Goal: Task Accomplishment & Management: Manage account settings

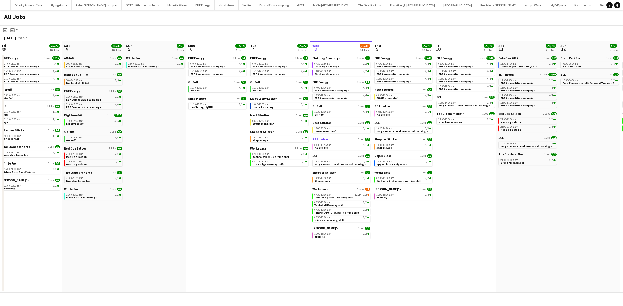
scroll to position [0, 124]
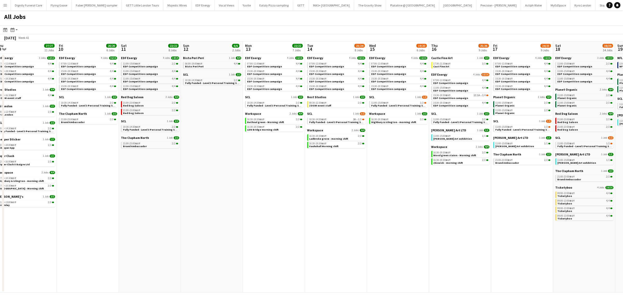
scroll to position [0, 262]
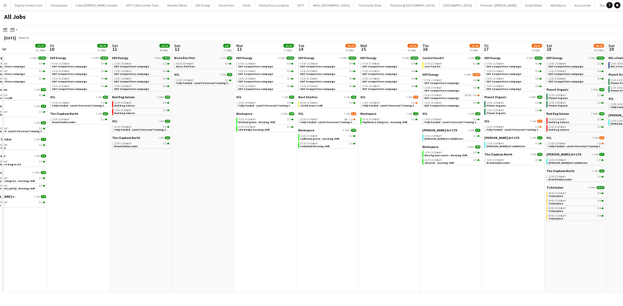
drag, startPoint x: 425, startPoint y: 184, endPoint x: 291, endPoint y: 181, distance: 133.4
click at [291, 181] on app-calendar-viewport "Sun 5 2/2 1 Job Mon 6 14/14 4 Jobs Tue 7 22/22 8 Jobs Wed 8 29/29 13 Jobs Thu 9…" at bounding box center [311, 167] width 623 height 251
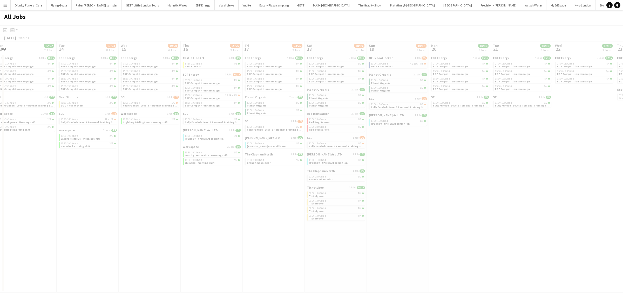
scroll to position [0, 145]
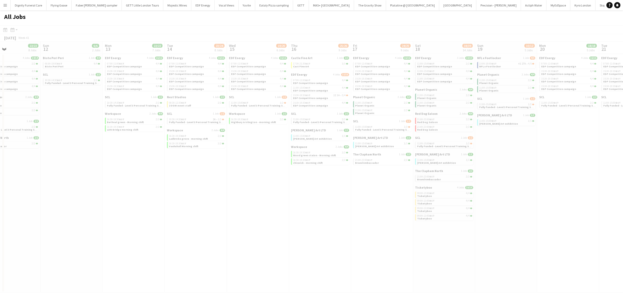
drag, startPoint x: 314, startPoint y: 155, endPoint x: 138, endPoint y: 153, distance: 176.0
click at [138, 153] on app-all-jobs "All Jobs Date picker [DATE] [DATE] [DATE] M [DATE] T [DATE] W [DATE] T [DATE] F…" at bounding box center [311, 151] width 623 height 283
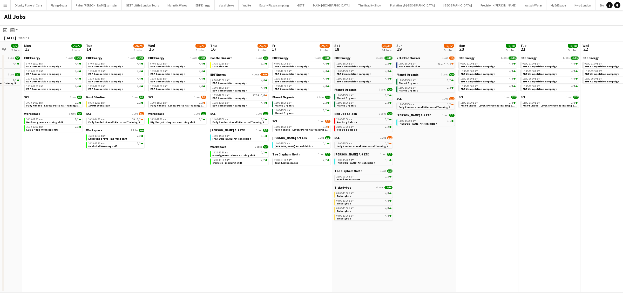
drag, startPoint x: 454, startPoint y: 248, endPoint x: 406, endPoint y: 249, distance: 48.5
click at [407, 249] on app-calendar-viewport "Thu 9 27/27 11 Jobs Fri 10 20/20 6 Jobs Sat 11 22/22 8 Jobs Sun 12 6/6 2 Jobs M…" at bounding box center [311, 167] width 623 height 251
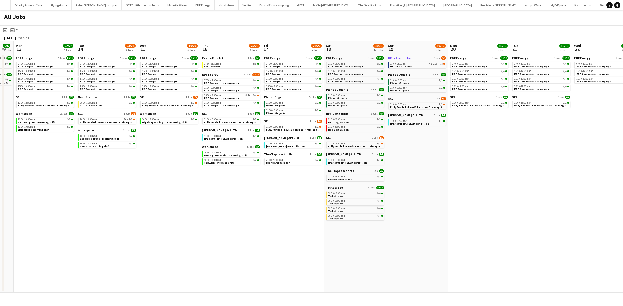
click at [406, 58] on span "NFL x Footlocker" at bounding box center [400, 58] width 24 height 4
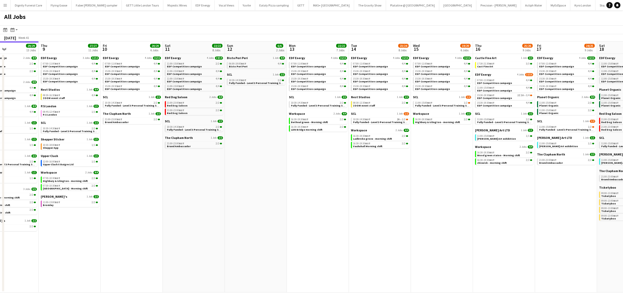
drag, startPoint x: 199, startPoint y: 175, endPoint x: 530, endPoint y: 173, distance: 330.9
click at [530, 173] on app-calendar-viewport "Mon 6 14/14 4 Jobs Tue 7 22/22 8 Jobs Wed 8 29/29 13 Jobs Thu 9 27/27 11 Jobs F…" at bounding box center [311, 167] width 623 height 251
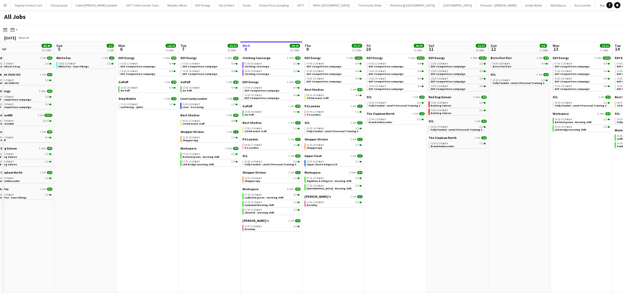
drag, startPoint x: 323, startPoint y: 187, endPoint x: 384, endPoint y: 176, distance: 62.0
click at [517, 172] on app-calendar-viewport "Thu 2 26/26 13 Jobs Fri 3 25/25 10 Jobs Sat 4 40/40 10 Jobs Sun 5 2/2 1 Job Mon…" at bounding box center [311, 167] width 623 height 251
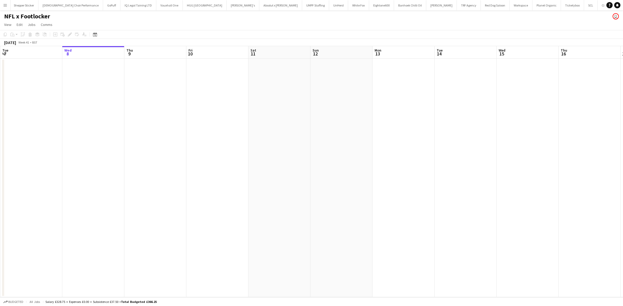
scroll to position [0, 754]
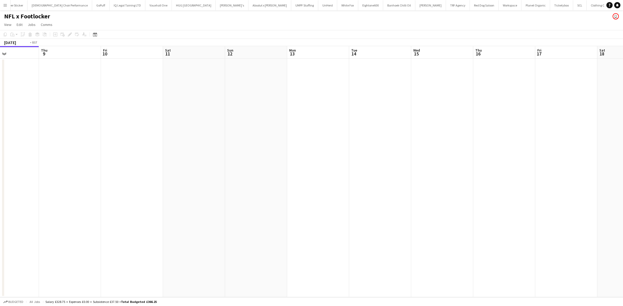
drag, startPoint x: 499, startPoint y: 151, endPoint x: 55, endPoint y: 137, distance: 443.5
click at [56, 137] on app-calendar-viewport "Sun 5 Mon 6 Tue 7 Wed 8 Thu 9 Fri 10 Sat 11 Sun 12 Mon 13 Tue 14 Wed 15 Thu 16 …" at bounding box center [311, 171] width 623 height 251
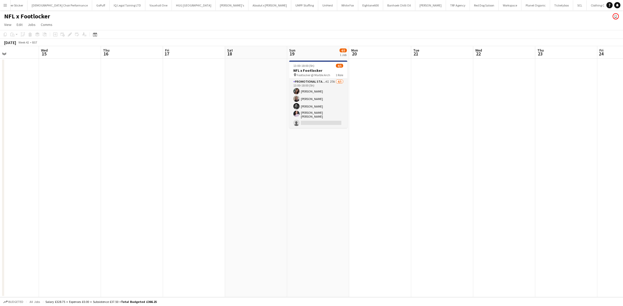
scroll to position [0, 210]
click at [310, 69] on h3 "NFL x Footlocker" at bounding box center [317, 70] width 58 height 5
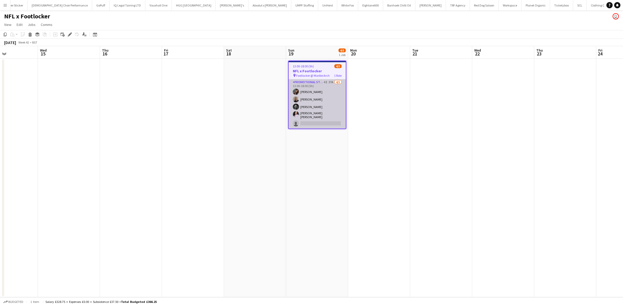
click at [311, 91] on app-card-role "Promotional Staffing (Brand Ambassadors) 4I 27A 4/5 13:00-18:00 (5h) Mariia Kop…" at bounding box center [317, 103] width 57 height 49
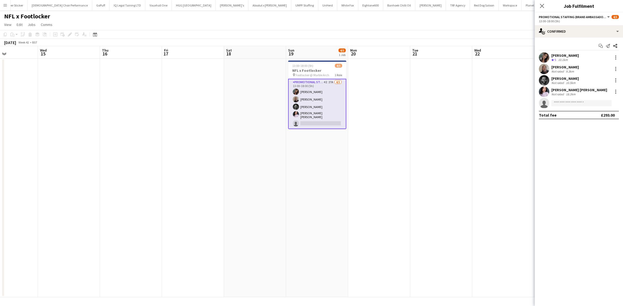
click at [564, 67] on div "Joseph Mesioye" at bounding box center [565, 67] width 28 height 5
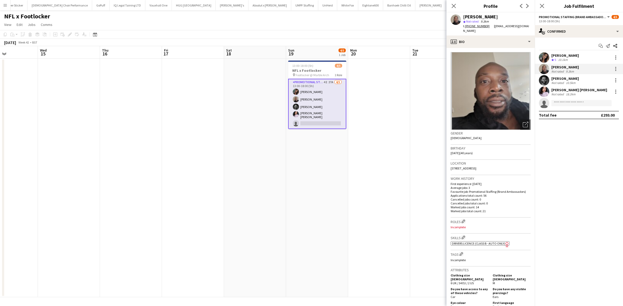
click at [562, 79] on div "Brima Fullah" at bounding box center [565, 78] width 28 height 5
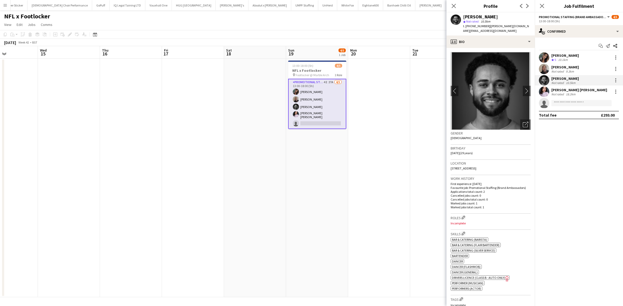
click at [565, 91] on div "Ella Taylor Bliss" at bounding box center [579, 90] width 56 height 5
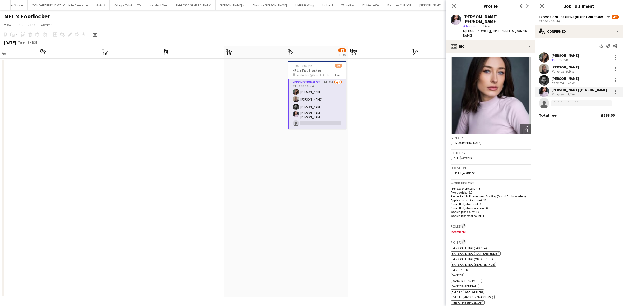
click at [561, 68] on div "Joseph Mesioye" at bounding box center [565, 67] width 28 height 5
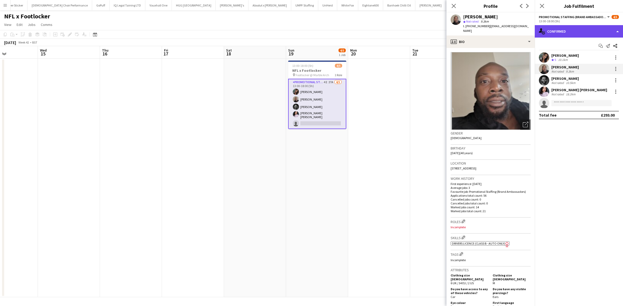
click at [570, 31] on div "single-neutral-actions-check-2 Confirmed" at bounding box center [579, 31] width 88 height 12
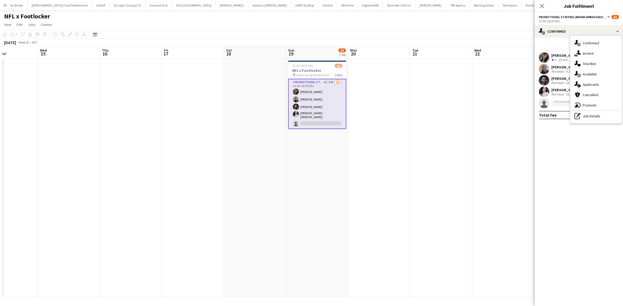
click at [588, 84] on span "Applicants" at bounding box center [591, 84] width 16 height 5
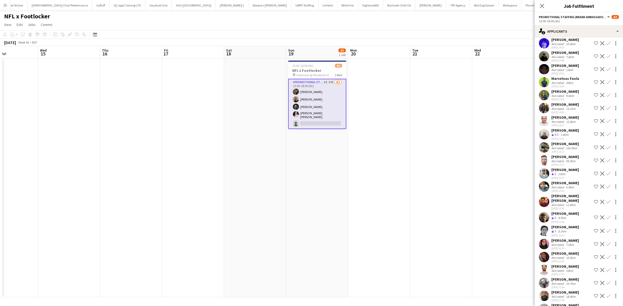
scroll to position [144, 0]
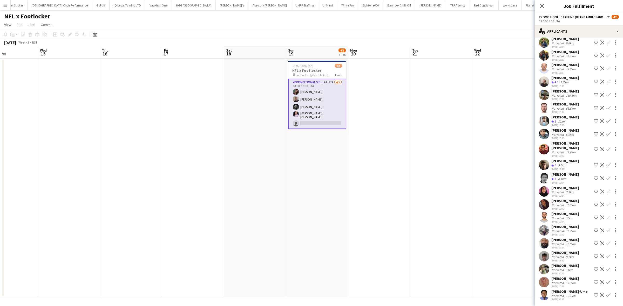
click at [569, 290] on div "Fidelis Ejike-Ume" at bounding box center [569, 292] width 36 height 5
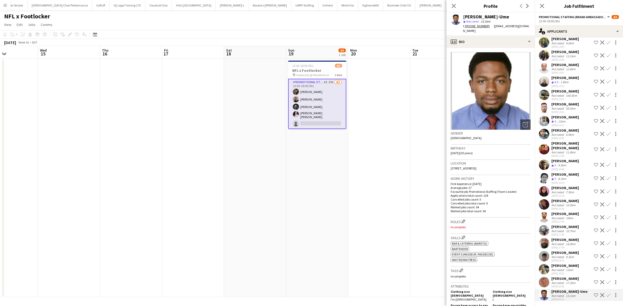
click at [554, 277] on div "Melanie Hutson" at bounding box center [565, 279] width 28 height 5
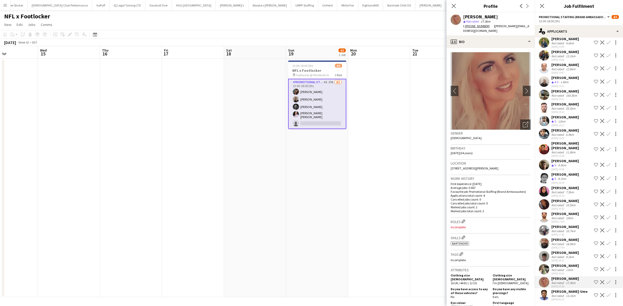
click at [559, 264] on div "Aliya Kazmi" at bounding box center [565, 266] width 28 height 5
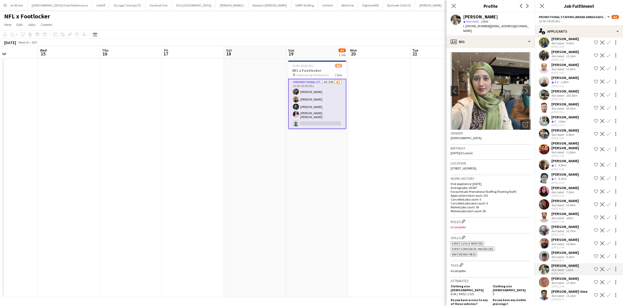
click at [562, 251] on div "Jay Simmons" at bounding box center [565, 253] width 28 height 5
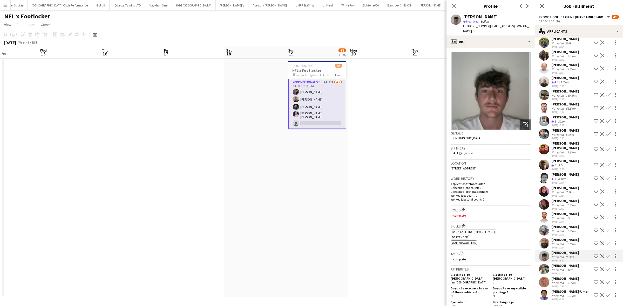
click at [560, 238] on div "Lanier Bullen-Manson" at bounding box center [565, 240] width 28 height 5
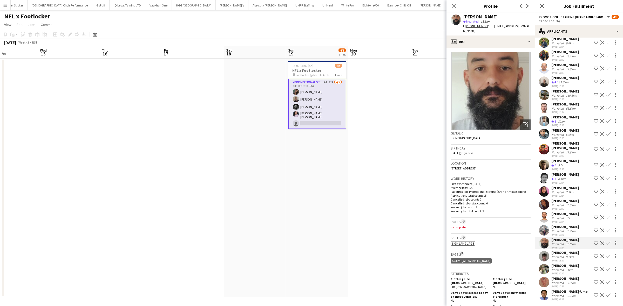
click at [560, 225] on div "Nancy Kalu" at bounding box center [565, 227] width 28 height 5
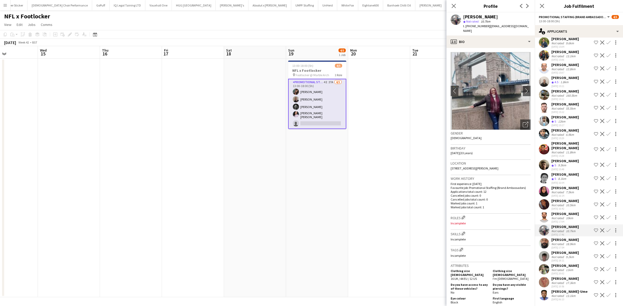
click at [560, 212] on div "Arjun Varma" at bounding box center [565, 214] width 28 height 5
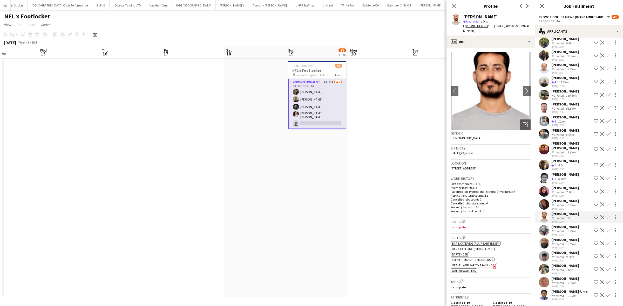
click at [562, 199] on div "Sanjana Ramlall" at bounding box center [565, 201] width 28 height 5
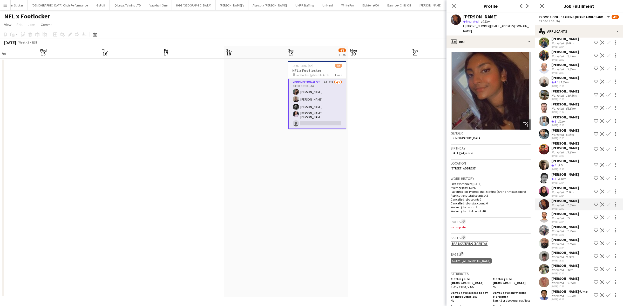
click at [562, 186] on div "Mahima Begum" at bounding box center [565, 188] width 28 height 5
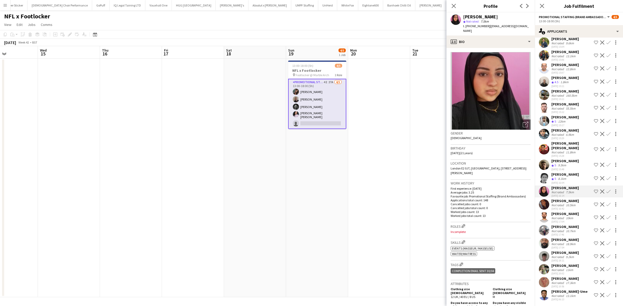
click at [558, 172] on div "Helen Pritchard" at bounding box center [565, 174] width 28 height 5
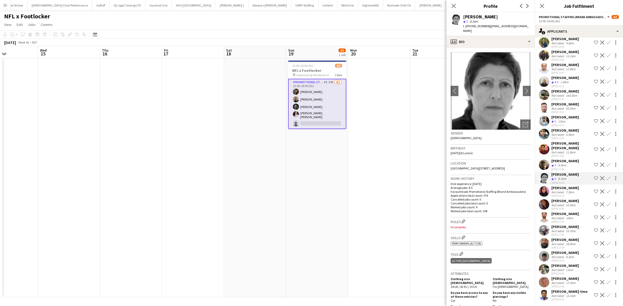
click at [558, 159] on div "Alex Jackson-Kempster" at bounding box center [565, 161] width 28 height 5
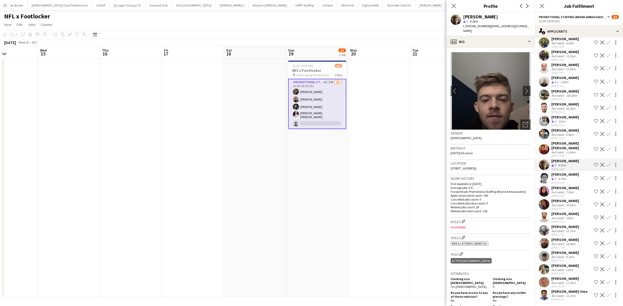
scroll to position [112, 0]
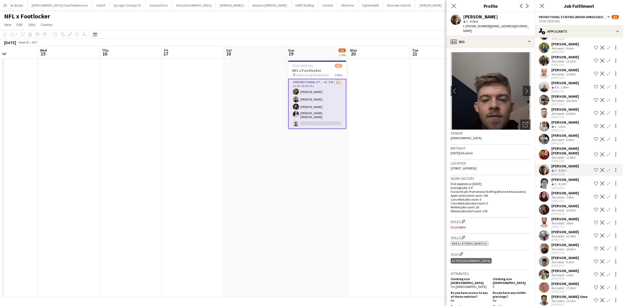
click at [561, 156] on div "Kranthi Kumar Nookala" at bounding box center [571, 150] width 40 height 9
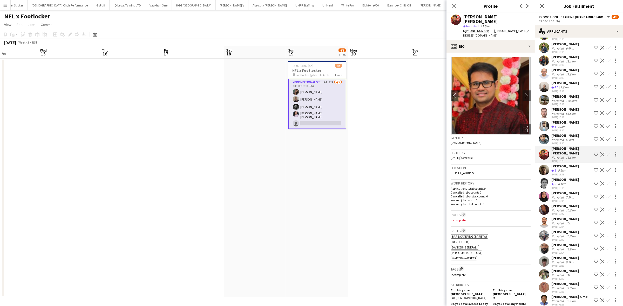
click at [562, 138] on div "Abdul Wahhab Ahmad" at bounding box center [565, 135] width 28 height 5
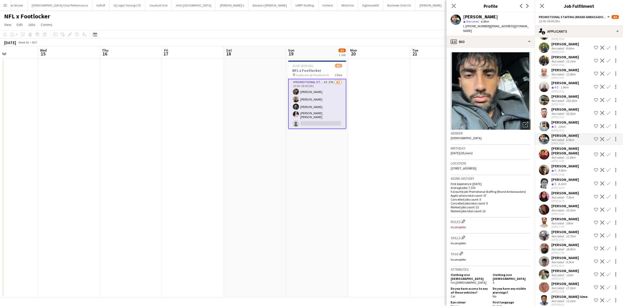
scroll to position [79, 0]
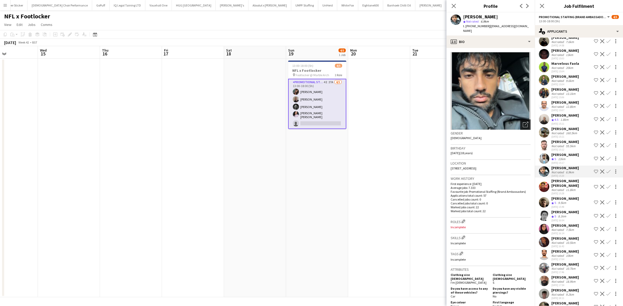
click at [523, 122] on icon "Open photos pop-in" at bounding box center [525, 124] width 5 height 5
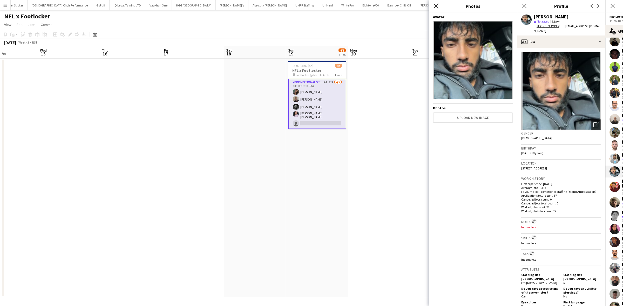
click at [435, 5] on icon at bounding box center [435, 5] width 5 height 5
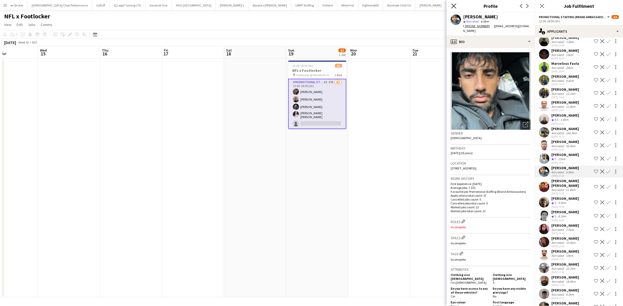
click at [452, 4] on icon at bounding box center [453, 5] width 5 height 5
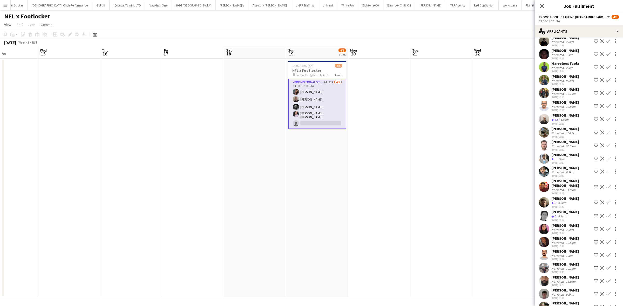
click at [558, 152] on div "Eoin Dunlea Not rated 7.5km 06-10-2025 14:55 Shortlist crew Decline Confirm Nat…" at bounding box center [579, 160] width 88 height 359
click at [558, 144] on div "Tobias Hall" at bounding box center [565, 142] width 28 height 5
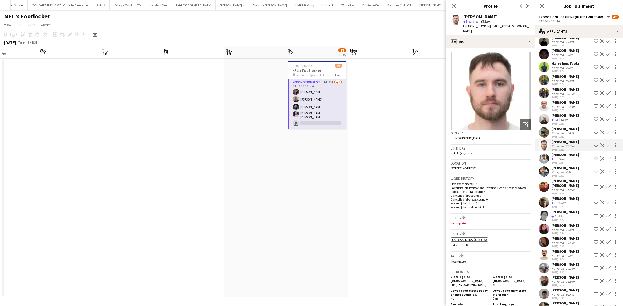
click at [562, 131] on div "Brian Aranha" at bounding box center [565, 129] width 28 height 5
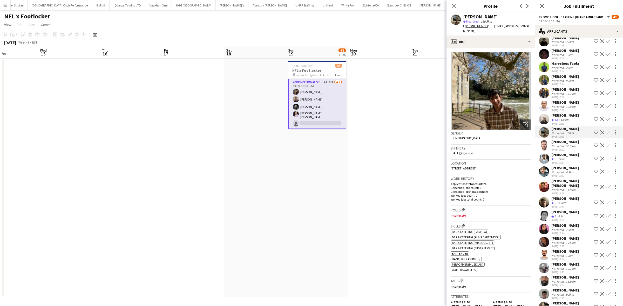
click at [562, 118] on div "Gavin Rowe" at bounding box center [565, 115] width 28 height 5
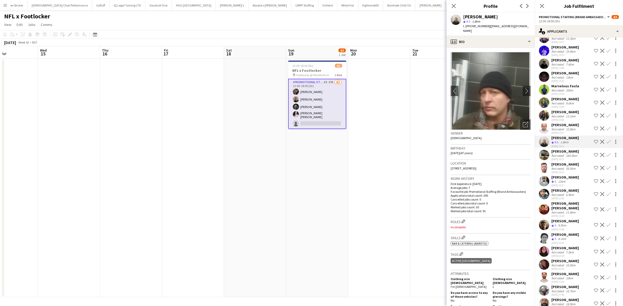
scroll to position [47, 0]
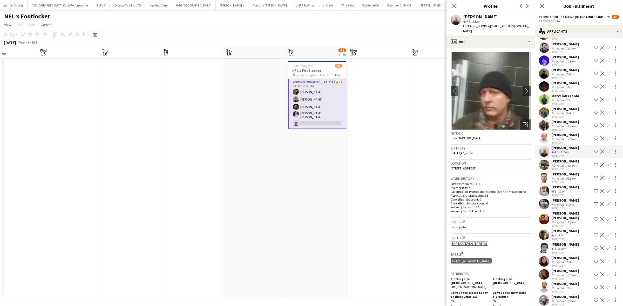
click at [558, 137] on div "Kiran Padinjarevarium" at bounding box center [565, 135] width 28 height 5
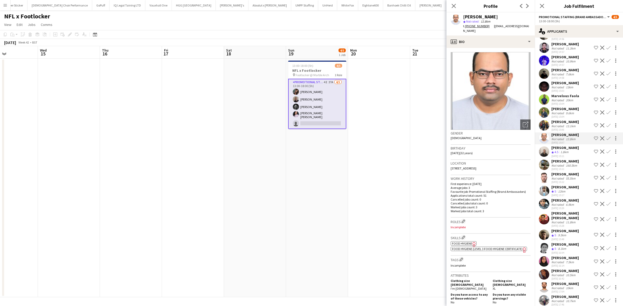
click at [562, 111] on div "Hassan Agha" at bounding box center [565, 109] width 28 height 5
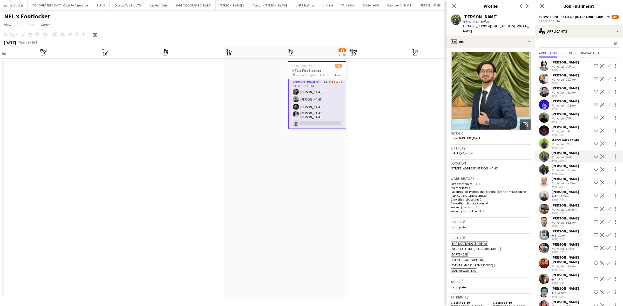
scroll to position [0, 0]
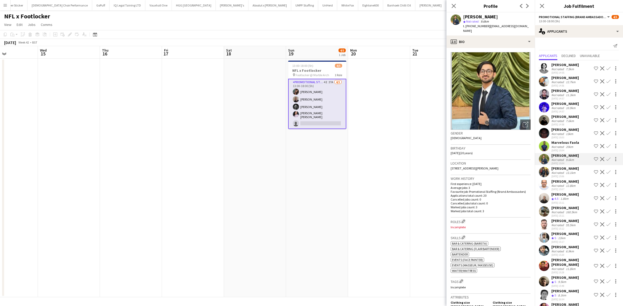
click at [563, 145] on div "Marvelous Faola" at bounding box center [565, 142] width 28 height 5
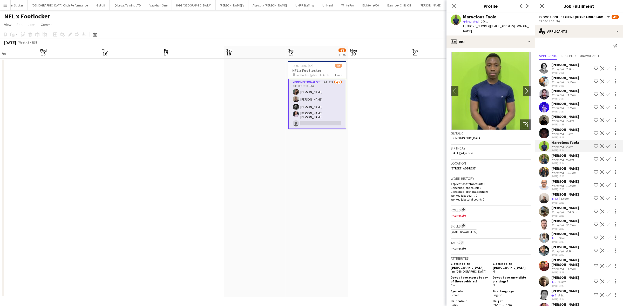
click at [564, 132] on div "Prashan Panchalingam" at bounding box center [565, 129] width 28 height 5
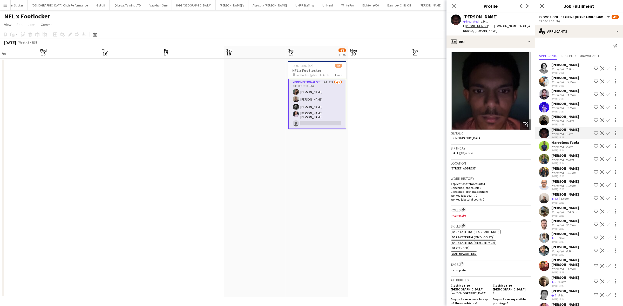
click at [564, 116] on div "Mahamedqadar Osman" at bounding box center [565, 116] width 28 height 5
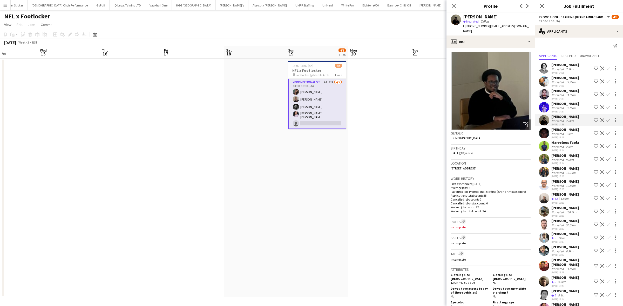
click at [563, 103] on div "Ankit Oberoi" at bounding box center [565, 103] width 28 height 5
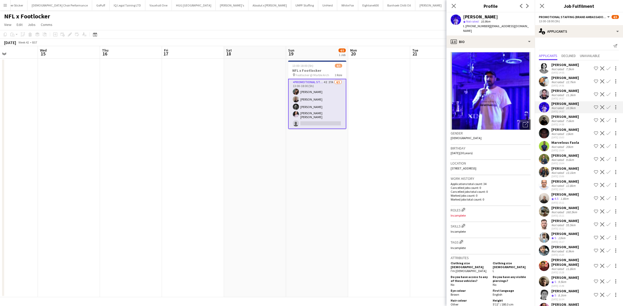
click at [558, 91] on div "Pratibha Shrestha" at bounding box center [565, 90] width 28 height 5
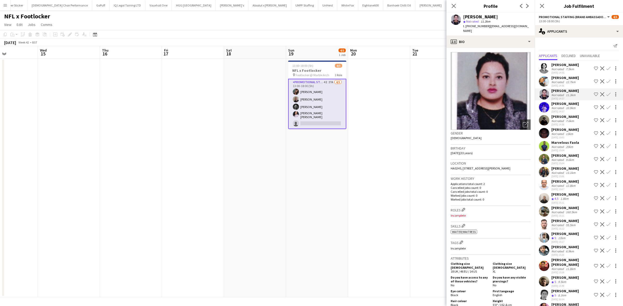
click at [565, 80] on div "12.7km" at bounding box center [571, 82] width 12 height 4
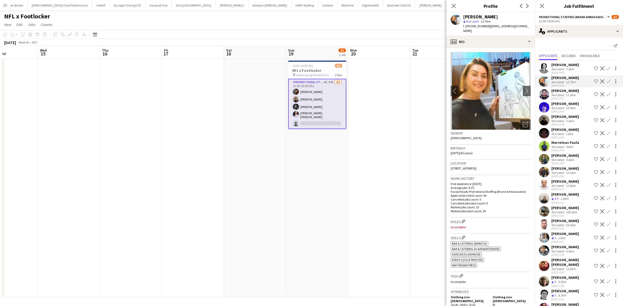
click at [561, 66] on div "Eoin Dunlea" at bounding box center [565, 65] width 28 height 5
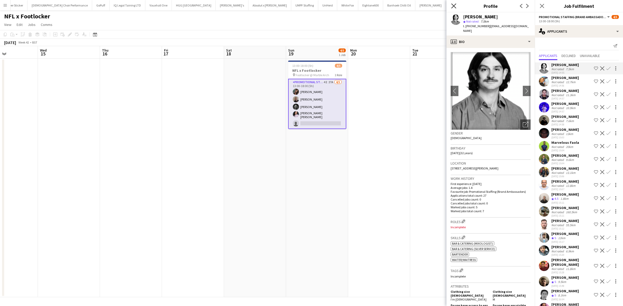
click at [453, 5] on icon at bounding box center [453, 5] width 5 height 5
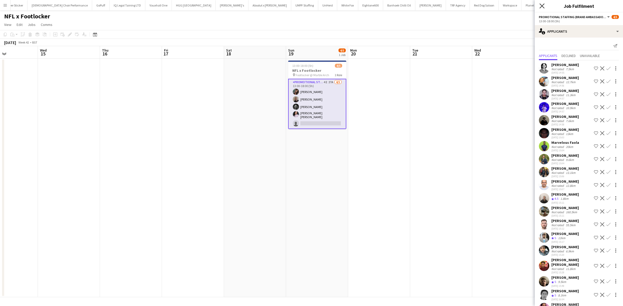
click at [540, 5] on icon "Close pop-in" at bounding box center [541, 5] width 5 height 5
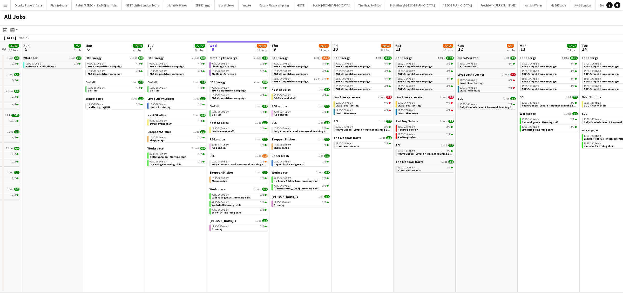
scroll to position [0, 125]
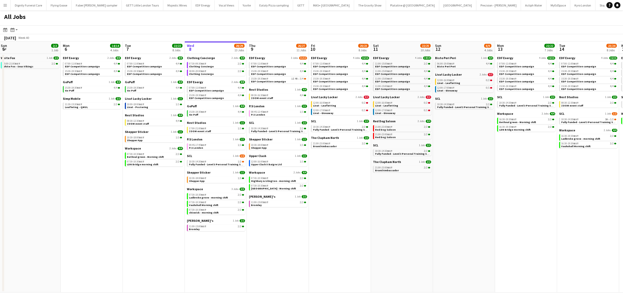
drag, startPoint x: 216, startPoint y: 204, endPoint x: 338, endPoint y: 195, distance: 122.8
click at [338, 195] on app-calendar-viewport "Fri 3 25/25 10 Jobs Sat 4 40/40 10 Jobs Sun 5 2/2 1 Job Mon 6 14/14 4 Jobs Tue …" at bounding box center [311, 167] width 623 height 251
click at [262, 58] on span "EDF Energy" at bounding box center [257, 58] width 16 height 4
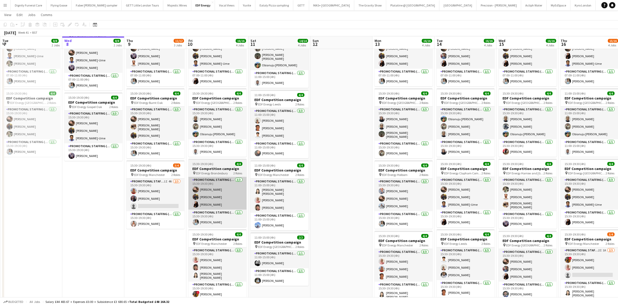
scroll to position [65, 0]
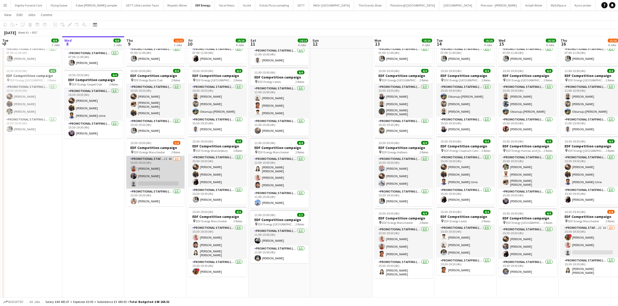
click at [159, 181] on app-card-role "Promotional Staffing (Flyering Staff) 1I 4A 2/3 15:30-19:30 (4h) Tallulah Kerri…" at bounding box center [155, 172] width 58 height 33
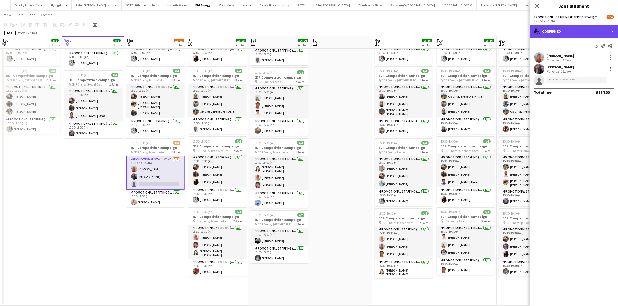
click at [567, 36] on div "single-neutral-actions-check-2 Confirmed" at bounding box center [574, 31] width 88 height 12
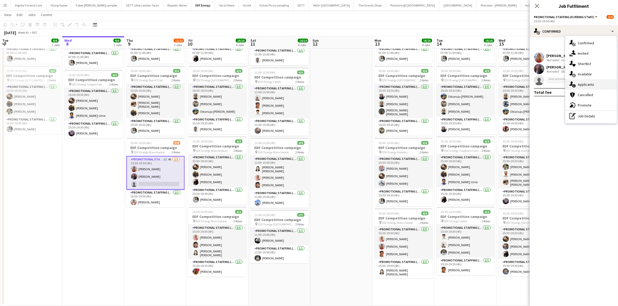
click at [582, 83] on span "Applicants" at bounding box center [586, 84] width 16 height 5
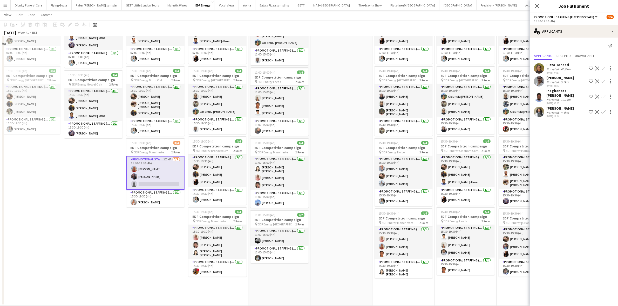
scroll to position [0, 0]
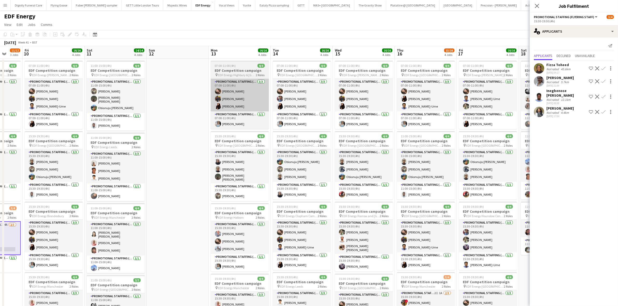
drag, startPoint x: 333, startPoint y: 117, endPoint x: 225, endPoint y: 108, distance: 109.1
click at [170, 107] on app-calendar-viewport "Tue 7 8/8 2 Jobs Wed 8 8/8 2 Jobs Thu 9 11/12 3 Jobs Fri 10 16/16 4 Jobs Sat 11…" at bounding box center [309, 208] width 618 height 325
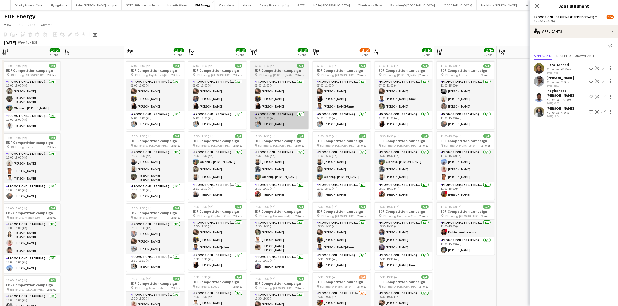
drag, startPoint x: 335, startPoint y: 124, endPoint x: 228, endPoint y: 115, distance: 106.8
click at [227, 115] on app-calendar-viewport "Tue 7 8/8 2 Jobs Wed 8 8/8 2 Jobs Thu 9 11/12 3 Jobs Fri 10 16/16 4 Jobs Sat 11…" at bounding box center [309, 208] width 618 height 325
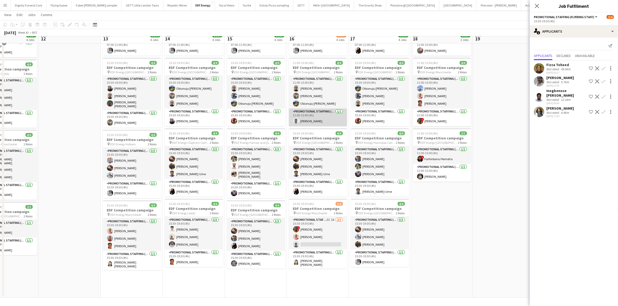
scroll to position [73, 0]
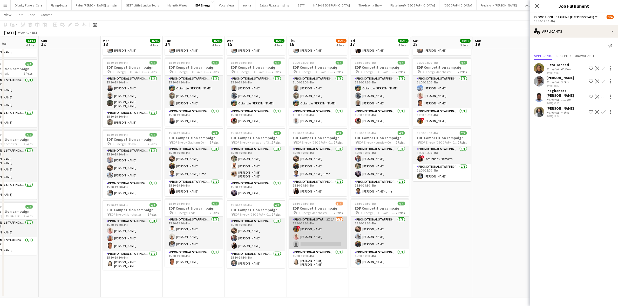
click at [317, 245] on app-card-role "Promotional Staffing (Flyering Staff) 2I 1A 2/3 15:30-19:30 (4h) ! Sean Porter …" at bounding box center [318, 233] width 58 height 33
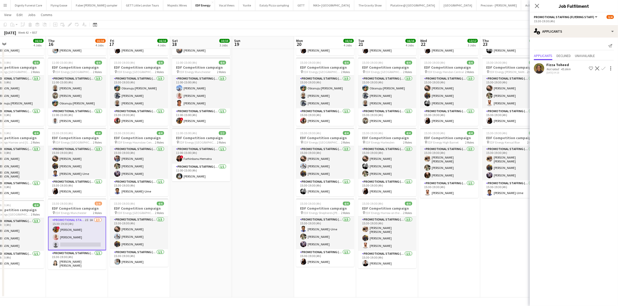
drag, startPoint x: 435, startPoint y: 220, endPoint x: 306, endPoint y: 214, distance: 128.6
click at [306, 214] on app-calendar-viewport "Sat 11 14/14 4 Jobs Sun 12 Mon 13 16/16 4 Jobs Tue 14 16/16 4 Jobs Wed 15 16/16…" at bounding box center [309, 122] width 618 height 351
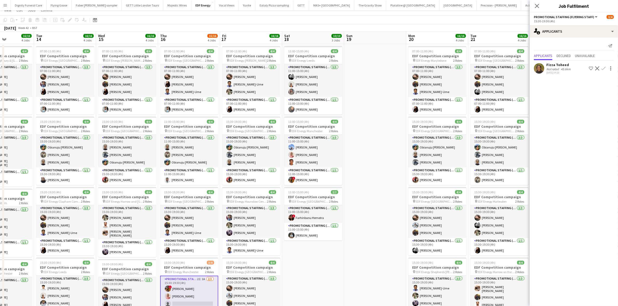
scroll to position [0, 0]
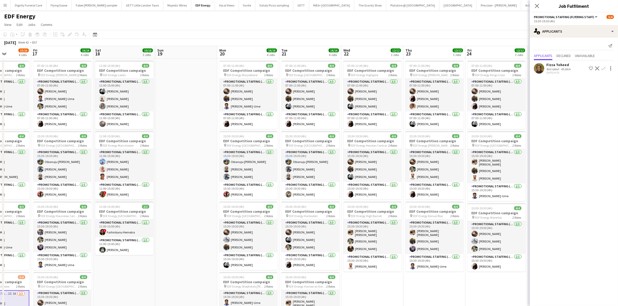
drag, startPoint x: 372, startPoint y: 199, endPoint x: 161, endPoint y: 185, distance: 210.7
click at [162, 187] on app-calendar-viewport "Mon 13 16/16 4 Jobs Tue 14 16/16 4 Jobs Wed 15 16/16 4 Jobs Thu 16 15/16 4 Jobs…" at bounding box center [309, 208] width 618 height 325
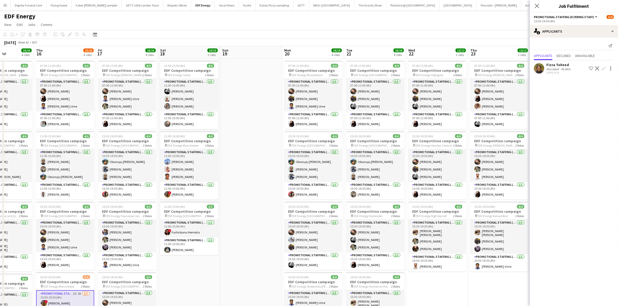
drag, startPoint x: 310, startPoint y: 188, endPoint x: 162, endPoint y: 178, distance: 148.5
click at [162, 178] on app-calendar-viewport "Mon 13 16/16 4 Jobs Tue 14 16/16 4 Jobs Wed 15 16/16 4 Jobs Thu 16 15/16 4 Jobs…" at bounding box center [309, 208] width 618 height 325
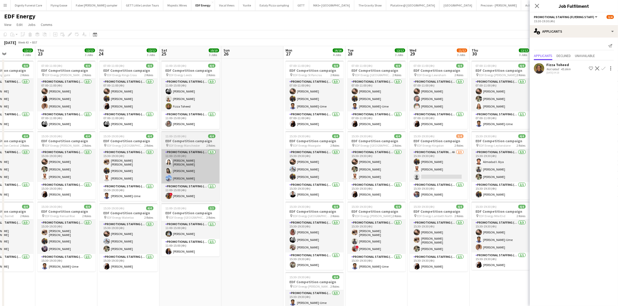
drag, startPoint x: 351, startPoint y: 196, endPoint x: 167, endPoint y: 178, distance: 184.9
click at [163, 178] on app-calendar-viewport "Sun 19 Mon 20 16/16 4 Jobs Tue 21 16/16 4 Jobs Wed 22 12/12 3 Jobs Thu 23 12/12…" at bounding box center [309, 208] width 618 height 325
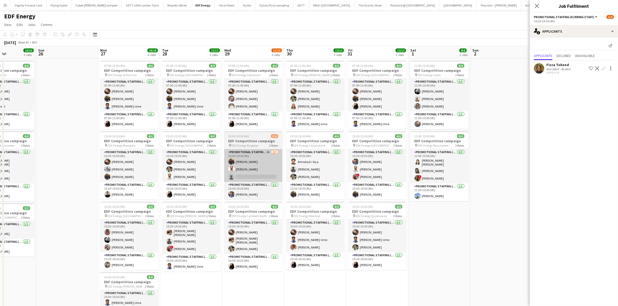
drag, startPoint x: 427, startPoint y: 198, endPoint x: 255, endPoint y: 178, distance: 173.5
click at [253, 183] on app-calendar-viewport "Thu 23 12/12 3 Jobs Fri 24 12/12 3 Jobs Sat 25 10/10 3 Jobs Sun 26 Mon 27 16/16…" at bounding box center [309, 208] width 618 height 325
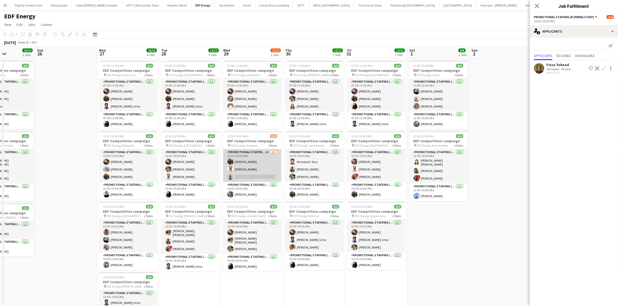
click at [267, 175] on app-card-role "Promotional Staffing (Flyering Staff) 4A 2/3 15:30-19:30 (4h) Martin Brady Arju…" at bounding box center [252, 165] width 58 height 33
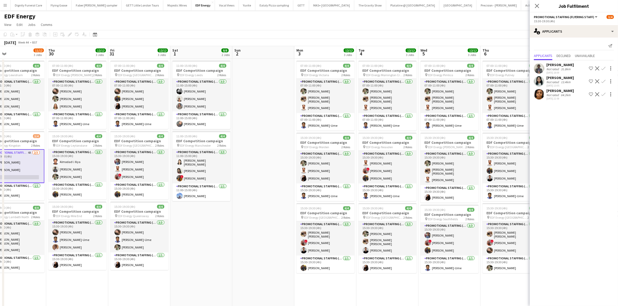
drag, startPoint x: 453, startPoint y: 236, endPoint x: 220, endPoint y: 206, distance: 235.5
click at [216, 208] on app-calendar-viewport "Sat 25 10/10 3 Jobs Sun 26 Mon 27 16/16 4 Jobs Tue 28 12/12 3 Jobs Wed 29 11/12…" at bounding box center [309, 208] width 618 height 325
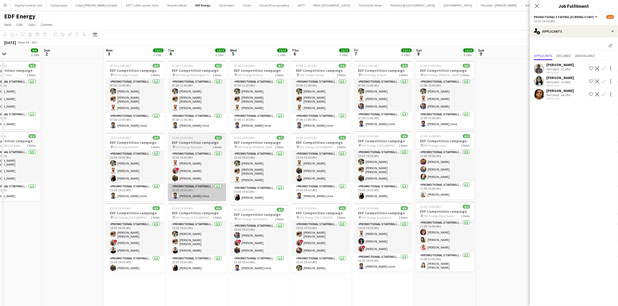
drag, startPoint x: 345, startPoint y: 213, endPoint x: 180, endPoint y: 198, distance: 166.0
click at [157, 200] on app-calendar-viewport "Thu 30 12/12 3 Jobs Fri 31 12/12 3 Jobs Sat 1 8/8 2 Jobs Sun 2 Mon 3 12/12 3 Jo…" at bounding box center [309, 208] width 618 height 325
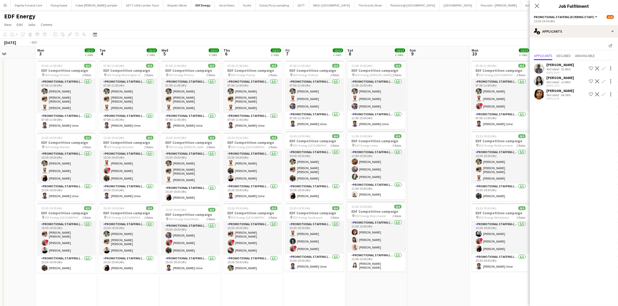
drag, startPoint x: 328, startPoint y: 193, endPoint x: 165, endPoint y: 190, distance: 162.8
click at [165, 190] on app-calendar-viewport "Thu 30 12/12 3 Jobs Fri 31 12/12 3 Jobs Sat 1 8/8 2 Jobs Sun 2 Mon 3 12/12 3 Jo…" at bounding box center [309, 208] width 618 height 325
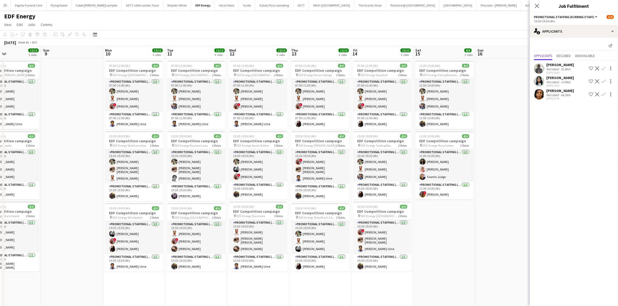
drag, startPoint x: 297, startPoint y: 186, endPoint x: 180, endPoint y: 178, distance: 117.0
click at [180, 178] on app-calendar-viewport "Wed 5 12/12 3 Jobs Thu 6 12/12 3 Jobs Fri 7 12/12 3 Jobs Sat 8 12/12 3 Jobs Sun…" at bounding box center [309, 208] width 618 height 325
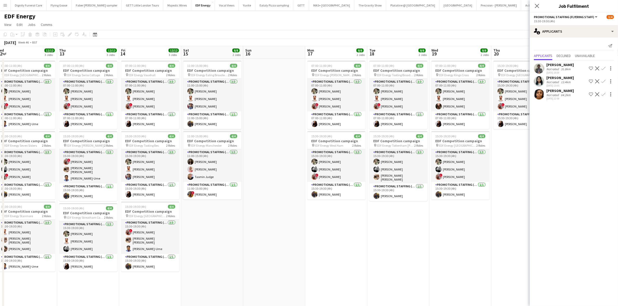
drag, startPoint x: 419, startPoint y: 192, endPoint x: 198, endPoint y: 171, distance: 222.6
click at [198, 171] on app-calendar-viewport "Sun 9 Mon 10 12/12 3 Jobs Tue 11 12/12 3 Jobs Wed 12 12/12 3 Jobs Thu 13 12/12 …" at bounding box center [309, 208] width 618 height 325
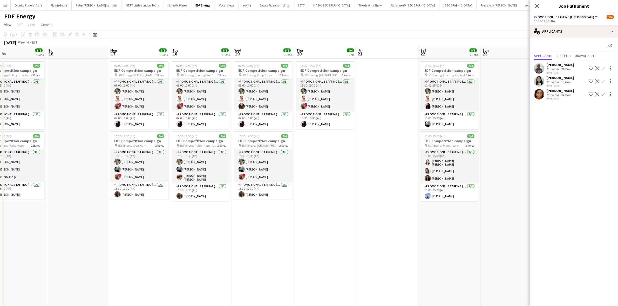
drag, startPoint x: 416, startPoint y: 195, endPoint x: 209, endPoint y: 180, distance: 207.6
click at [209, 180] on app-calendar-viewport "Tue 11 12/12 3 Jobs Wed 12 12/12 3 Jobs Thu 13 12/12 3 Jobs Fri 14 12/12 3 Jobs…" at bounding box center [309, 208] width 618 height 325
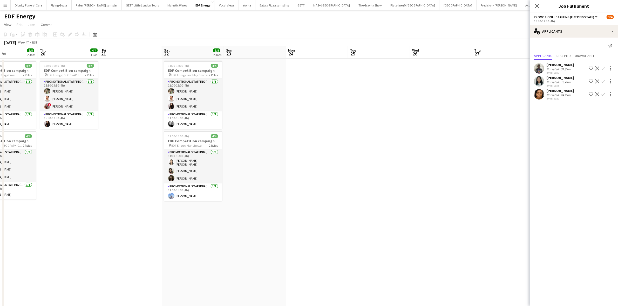
drag, startPoint x: 402, startPoint y: 196, endPoint x: 172, endPoint y: 183, distance: 230.8
click at [172, 183] on app-calendar-viewport "Mon 17 8/8 2 Jobs Tue 18 8/8 2 Jobs Wed 19 8/8 2 Jobs Thu 20 4/4 1 Job Fri 21 S…" at bounding box center [309, 208] width 618 height 325
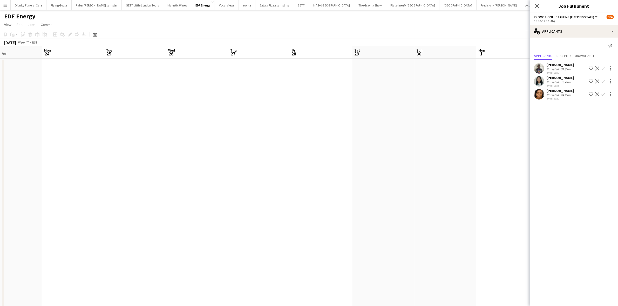
drag, startPoint x: 400, startPoint y: 194, endPoint x: 156, endPoint y: 174, distance: 244.7
click at [156, 174] on app-calendar-viewport "Fri 21 Sat 22 8/8 2 Jobs Sun 23 Mon 24 Tue 25 Wed 26 Thu 27 Fri 28 Sat 29 Sun 3…" at bounding box center [309, 208] width 618 height 325
drag, startPoint x: 359, startPoint y: 199, endPoint x: 464, endPoint y: 176, distance: 107.0
click at [493, 176] on app-calendar-viewport "Sun 23 Mon 24 Tue 25 Wed 26 Thu 27 Fri 28 Sat 29 Sun 30 Mon 1 Tue 2 Wed 3 Thu 4…" at bounding box center [309, 208] width 618 height 325
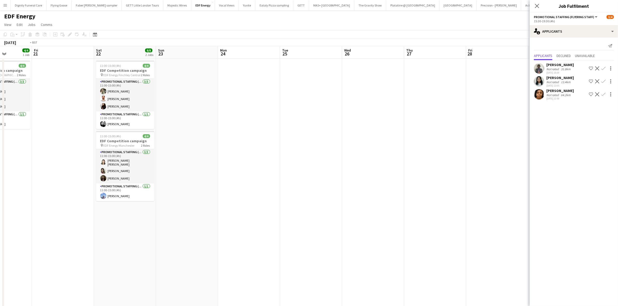
drag, startPoint x: 151, startPoint y: 171, endPoint x: 327, endPoint y: 166, distance: 176.3
click at [471, 164] on app-calendar-viewport "Wed 19 8/8 2 Jobs Thu 20 4/4 1 Job Fri 21 Sat 22 8/8 2 Jobs Sun 23 Mon 24 Tue 2…" at bounding box center [309, 208] width 618 height 325
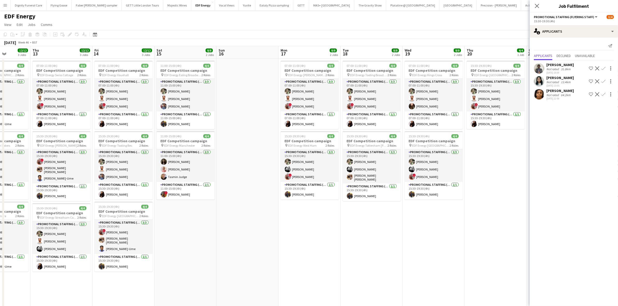
drag, startPoint x: 460, startPoint y: 160, endPoint x: 358, endPoint y: 160, distance: 102.5
click at [488, 160] on app-calendar-viewport "Mon 10 12/12 3 Jobs Tue 11 12/12 3 Jobs Wed 12 12/12 3 Jobs Thu 13 12/12 3 Jobs…" at bounding box center [309, 208] width 618 height 325
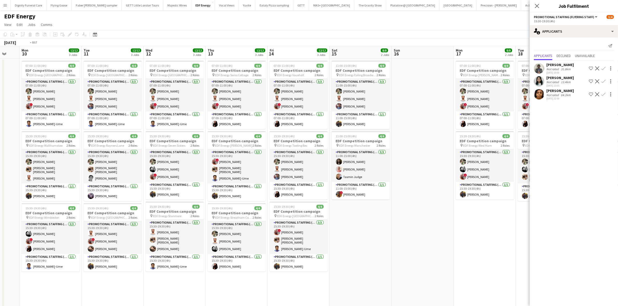
drag, startPoint x: 217, startPoint y: 156, endPoint x: 500, endPoint y: 160, distance: 282.6
click at [500, 160] on app-calendar-viewport "Sat 8 12/12 3 Jobs Sun 9 Mon 10 12/12 3 Jobs Tue 11 12/12 3 Jobs Wed 12 12/12 3…" at bounding box center [309, 208] width 618 height 325
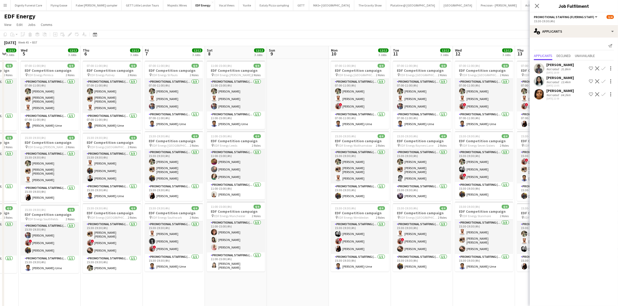
scroll to position [0, 0]
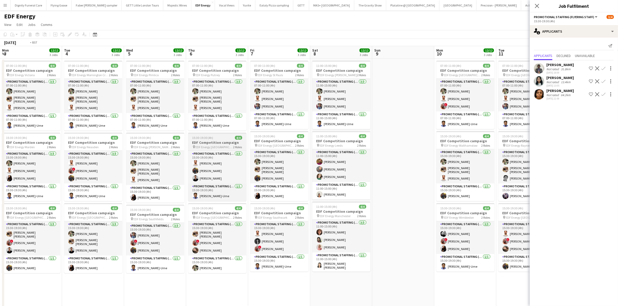
drag, startPoint x: 307, startPoint y: 141, endPoint x: 350, endPoint y: 142, distance: 42.8
click at [459, 140] on app-calendar-viewport "Mon 3 12/12 3 Jobs Tue 4 12/12 3 Jobs Wed 5 12/12 3 Jobs Thu 6 12/12 3 Jobs Fri…" at bounding box center [309, 208] width 618 height 325
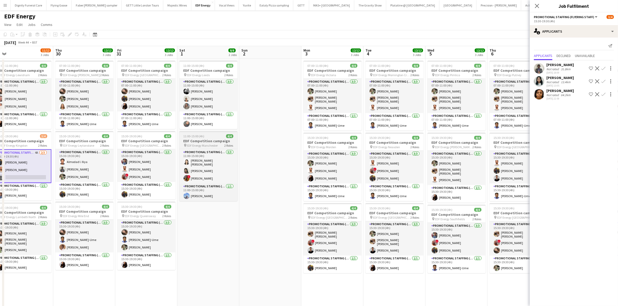
drag, startPoint x: 442, startPoint y: 137, endPoint x: 264, endPoint y: 138, distance: 178.6
click at [446, 137] on app-calendar-viewport "Mon 27 16/16 4 Jobs Tue 28 12/12 3 Jobs Wed 29 11/12 3 Jobs Thu 30 12/12 3 Jobs…" at bounding box center [309, 208] width 618 height 325
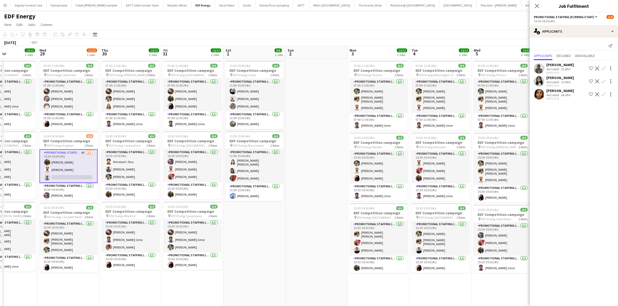
drag, startPoint x: 231, startPoint y: 132, endPoint x: 429, endPoint y: 123, distance: 197.9
click at [429, 123] on app-calendar-viewport "Sun 26 Mon 27 16/16 4 Jobs Tue 28 12/12 3 Jobs Wed 29 11/12 3 Jobs Thu 30 12/12…" at bounding box center [309, 208] width 618 height 325
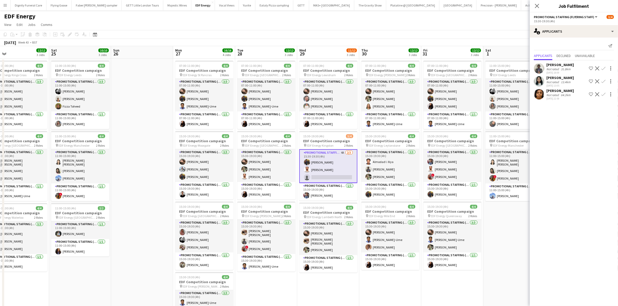
drag, startPoint x: 214, startPoint y: 122, endPoint x: 400, endPoint y: 125, distance: 185.8
click at [404, 124] on app-calendar-viewport "Wed 22 12/12 3 Jobs Thu 23 12/12 3 Jobs Fri 24 12/12 3 Jobs Sat 25 10/10 3 Jobs…" at bounding box center [309, 208] width 618 height 325
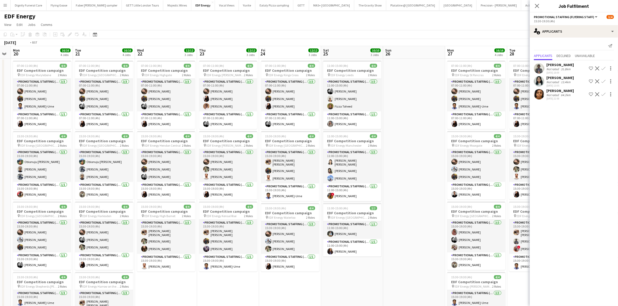
drag, startPoint x: 195, startPoint y: 128, endPoint x: 232, endPoint y: 131, distance: 37.5
click at [407, 124] on app-calendar-viewport "Sat 18 10/10 3 Jobs Sun 19 Mon 20 16/16 4 Jobs Tue 21 16/16 4 Jobs Wed 22 12/12…" at bounding box center [309, 208] width 618 height 325
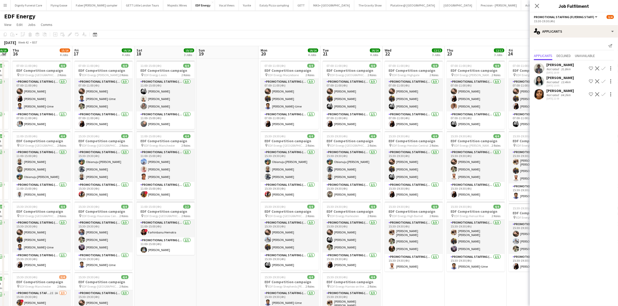
drag, startPoint x: 344, startPoint y: 129, endPoint x: 336, endPoint y: 132, distance: 8.9
click at [371, 129] on app-calendar-viewport "Tue 14 16/16 4 Jobs Wed 15 16/16 4 Jobs Thu 16 15/16 4 Jobs Fri 17 16/16 4 Jobs…" at bounding box center [309, 208] width 618 height 325
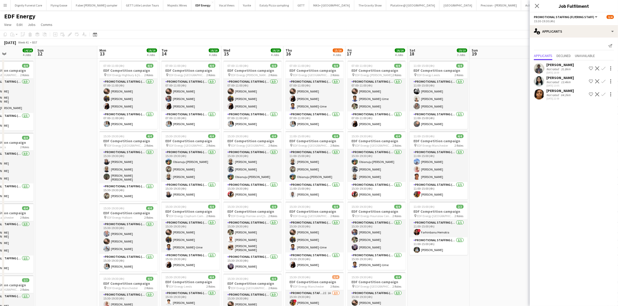
drag, startPoint x: 153, startPoint y: 133, endPoint x: 367, endPoint y: 133, distance: 214.6
click at [367, 133] on app-calendar-viewport "Thu 9 11/12 3 Jobs Fri 10 16/16 4 Jobs Sat 11 14/14 4 Jobs Sun 12 Mon 13 16/16 …" at bounding box center [309, 208] width 618 height 325
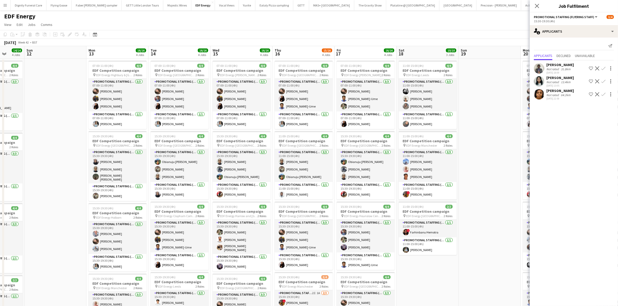
drag, startPoint x: 194, startPoint y: 133, endPoint x: 380, endPoint y: 136, distance: 185.6
click at [381, 136] on app-calendar-viewport "Thu 9 11/12 3 Jobs Fri 10 16/16 4 Jobs Sat 11 14/14 4 Jobs Sun 12 Mon 13 16/16 …" at bounding box center [309, 208] width 618 height 325
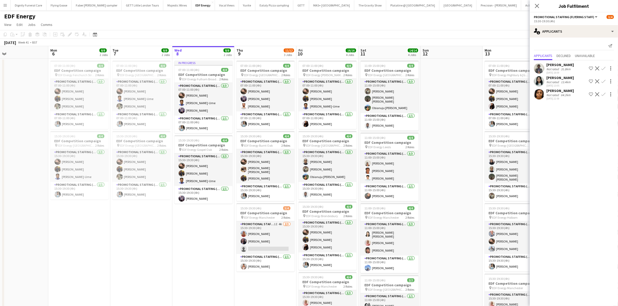
drag, startPoint x: 215, startPoint y: 136, endPoint x: 363, endPoint y: 139, distance: 148.5
click at [363, 139] on app-calendar-viewport "Fri 3 12/12 3 Jobs Sat 4 6/6 2 Jobs Sun 5 Mon 6 8/8 2 Jobs Tue 7 8/8 2 Jobs Wed…" at bounding box center [309, 208] width 618 height 325
